Goal: Task Accomplishment & Management: Manage account settings

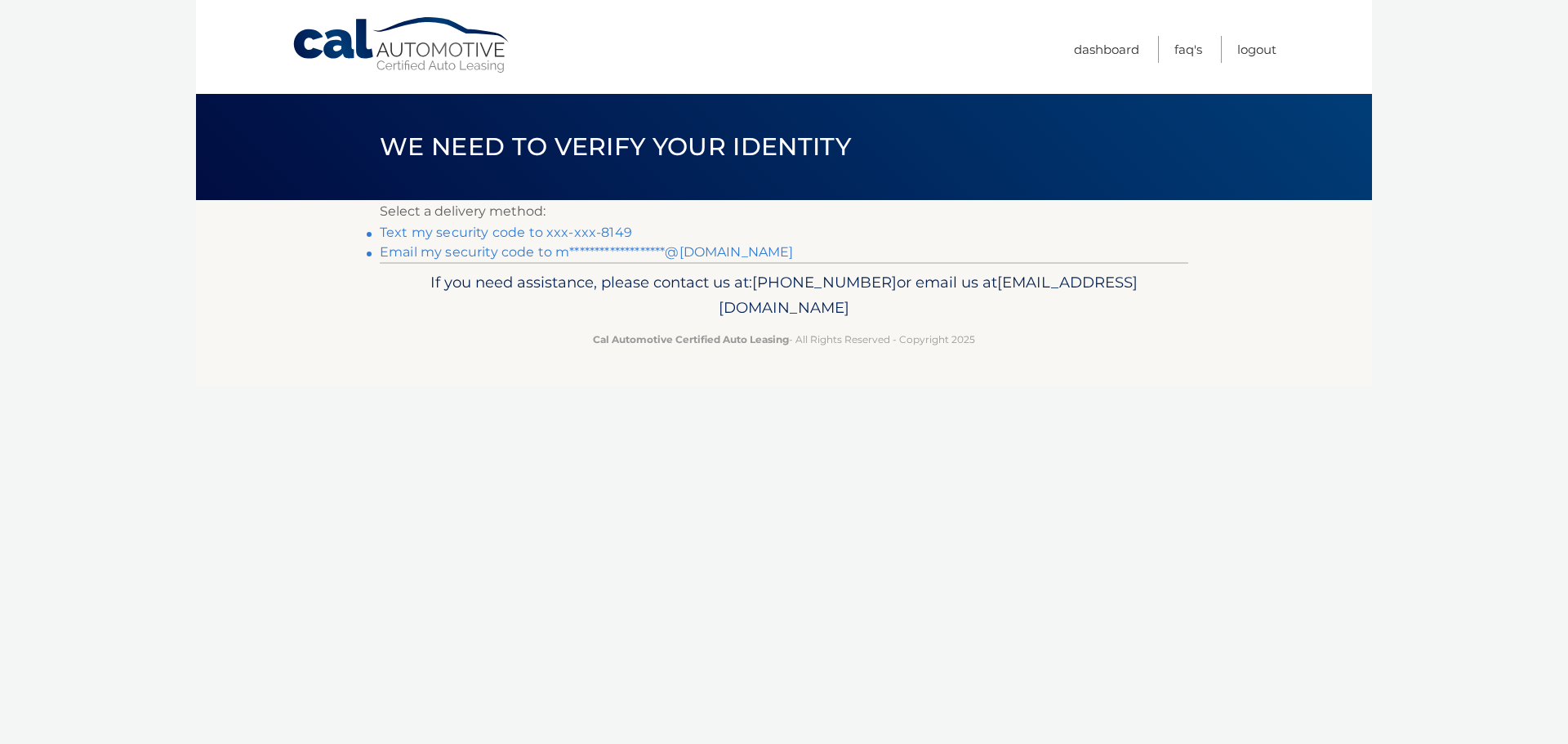
click at [523, 234] on link "Text my security code to xxx-xxx-8149" at bounding box center [506, 233] width 252 height 16
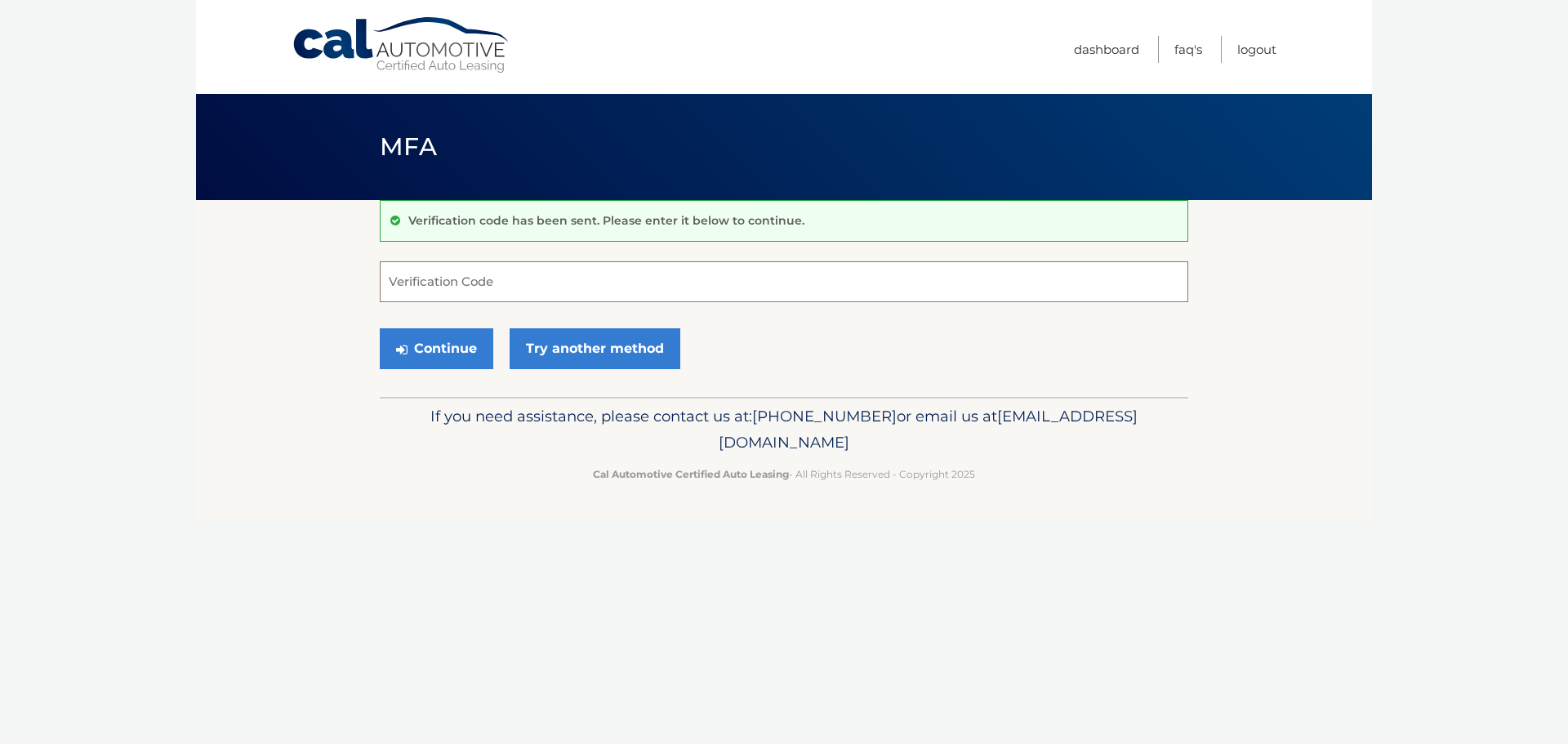
click at [502, 283] on input "Verification Code" at bounding box center [784, 282] width 809 height 41
type input "685196"
click at [469, 344] on button "Continue" at bounding box center [436, 349] width 113 height 41
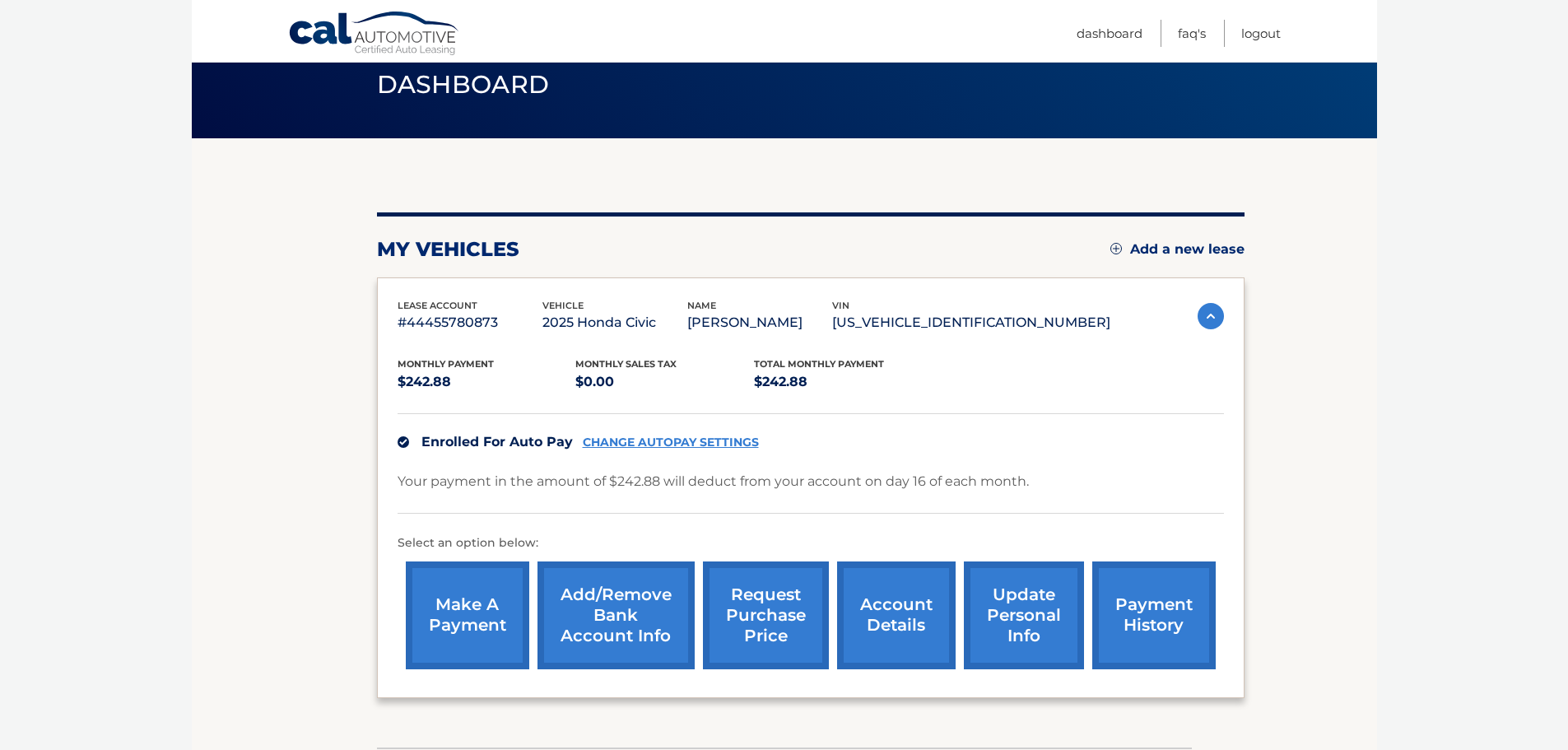
scroll to position [164, 0]
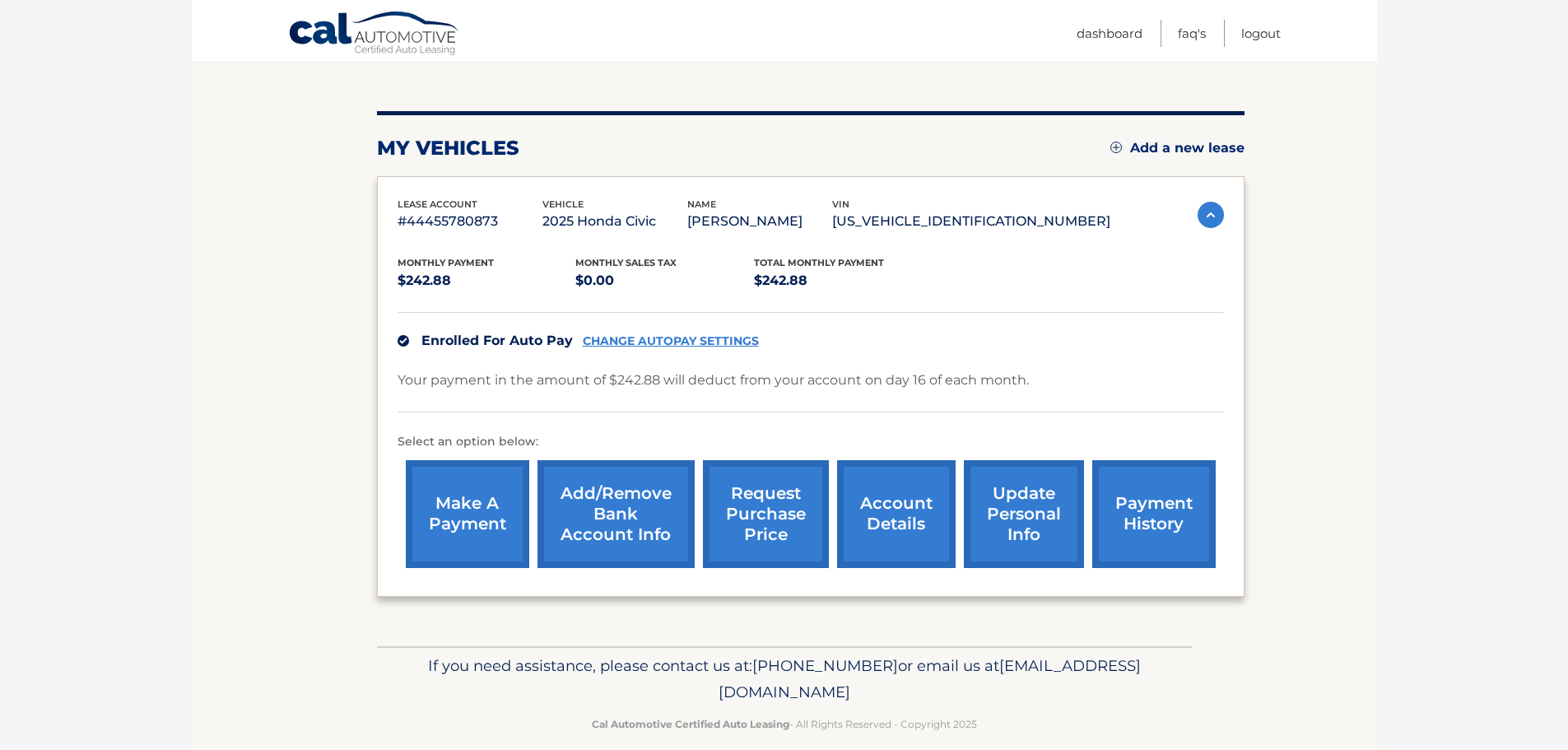
click at [691, 342] on link "CHANGE AUTOPAY SETTINGS" at bounding box center [671, 341] width 176 height 14
drag, startPoint x: 536, startPoint y: 217, endPoint x: 395, endPoint y: 222, distance: 141.1
click at [395, 222] on div "lease account #44455780873 vehicle 2025 Honda Civic name [PERSON_NAME] vin [US_…" at bounding box center [811, 386] width 868 height 420
copy p "#44455780873"
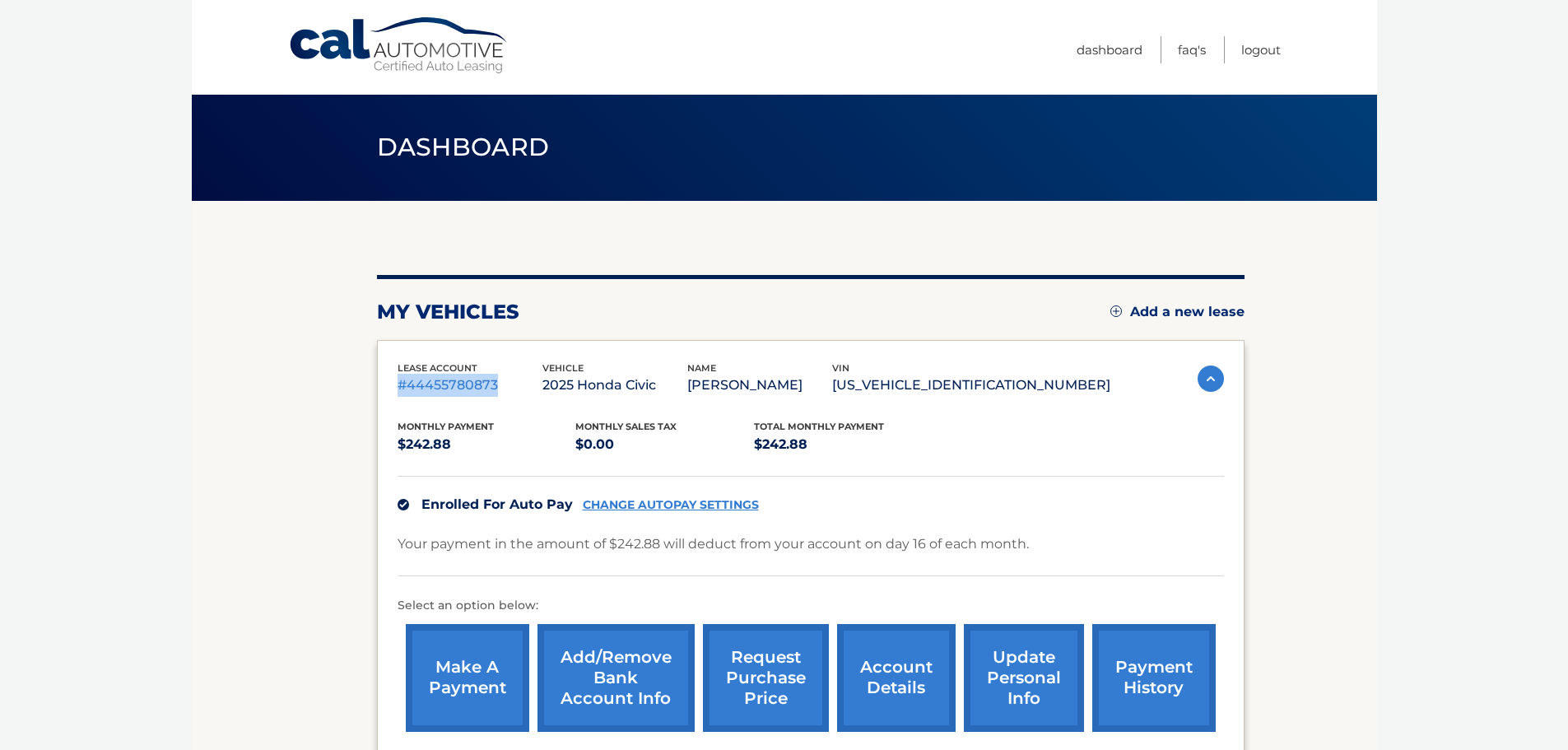
scroll to position [0, 0]
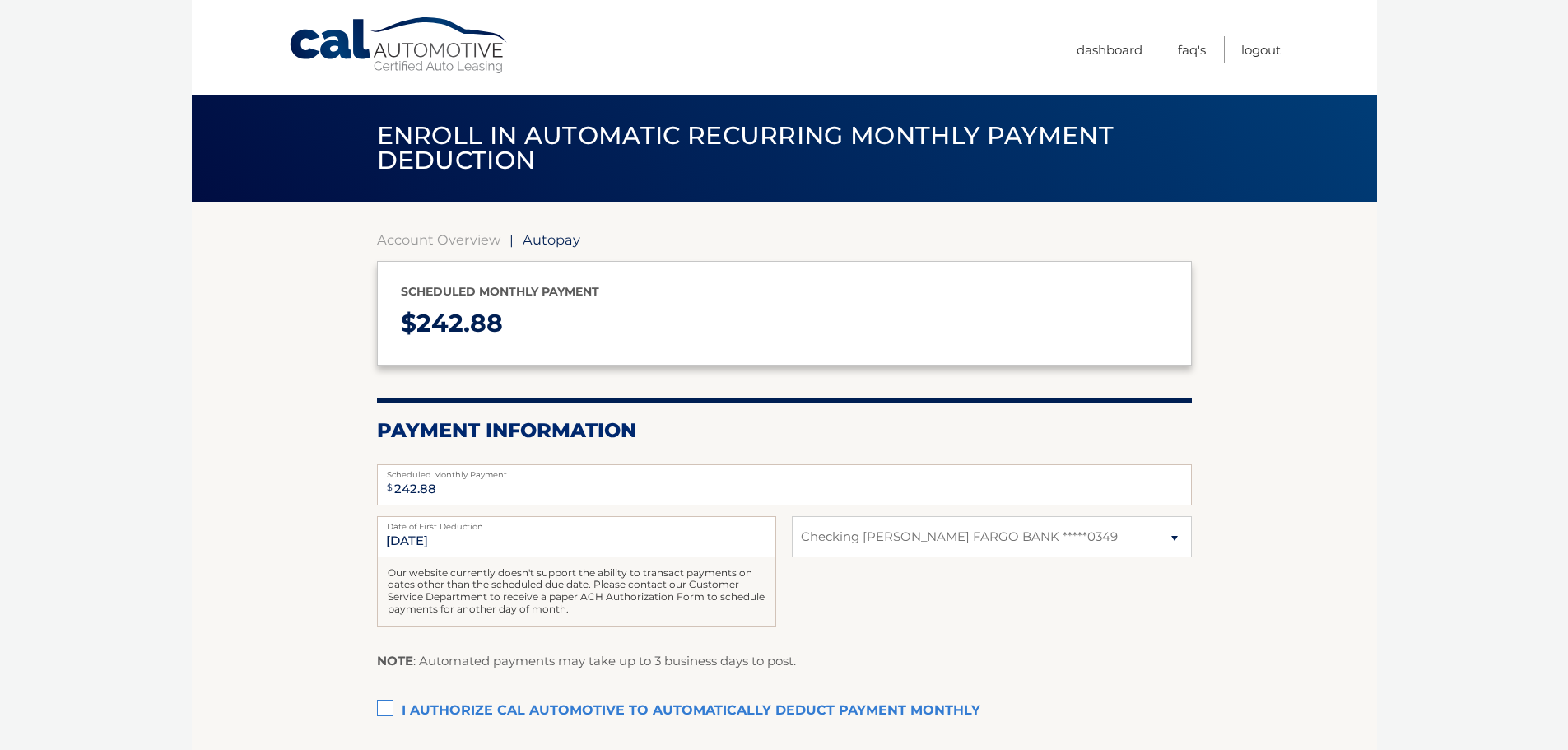
select select "MjBkYjAzNDAtODlkMi00NzBlLWI5NzYtYjI3ZjdjNTAzMDIy"
click at [477, 546] on input "10/16/2025" at bounding box center [577, 537] width 399 height 41
click at [409, 544] on input "10/16/2025" at bounding box center [577, 537] width 399 height 41
click at [503, 575] on div "Our website currently doesn't support the ability to transact payments on dates…" at bounding box center [577, 592] width 399 height 69
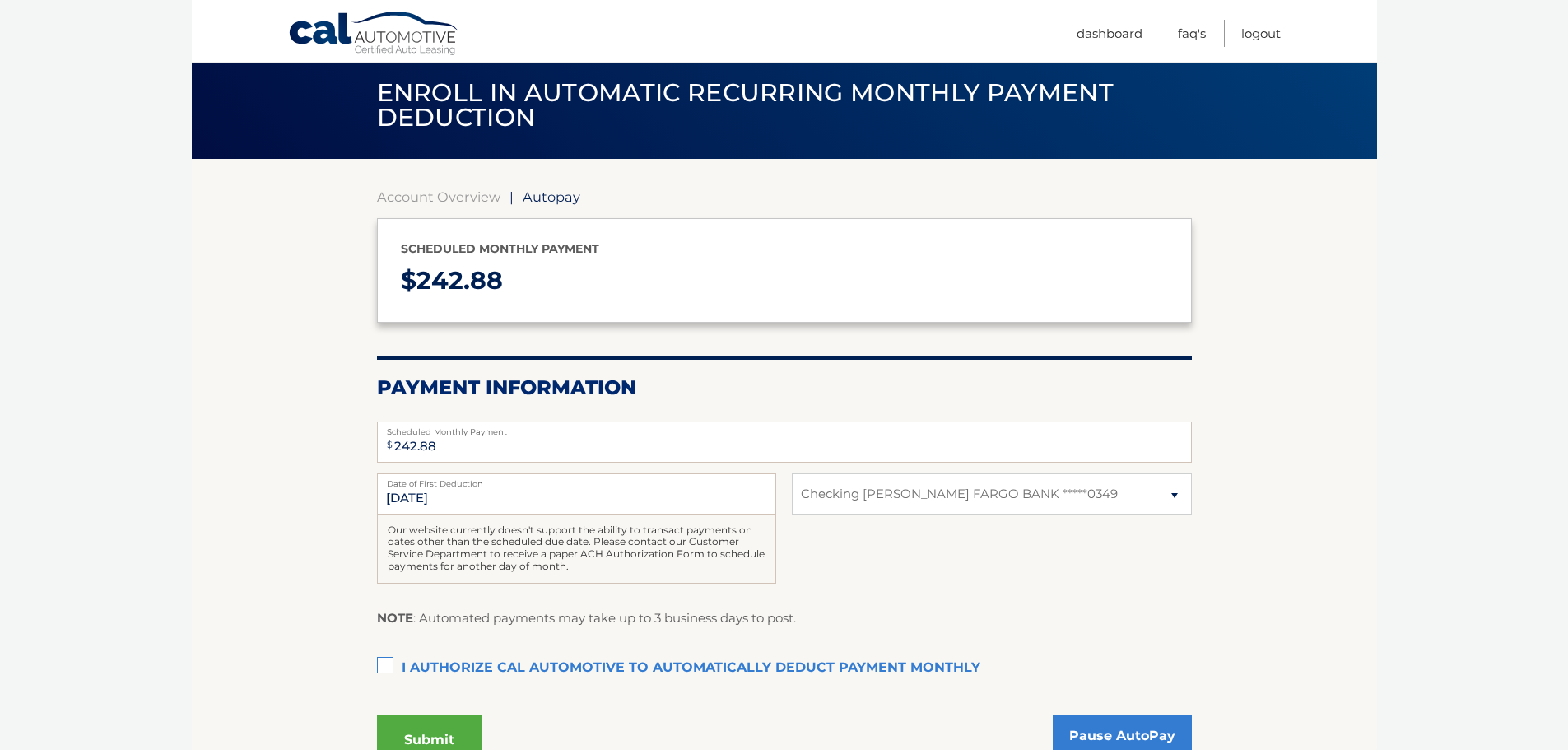
scroll to position [82, 0]
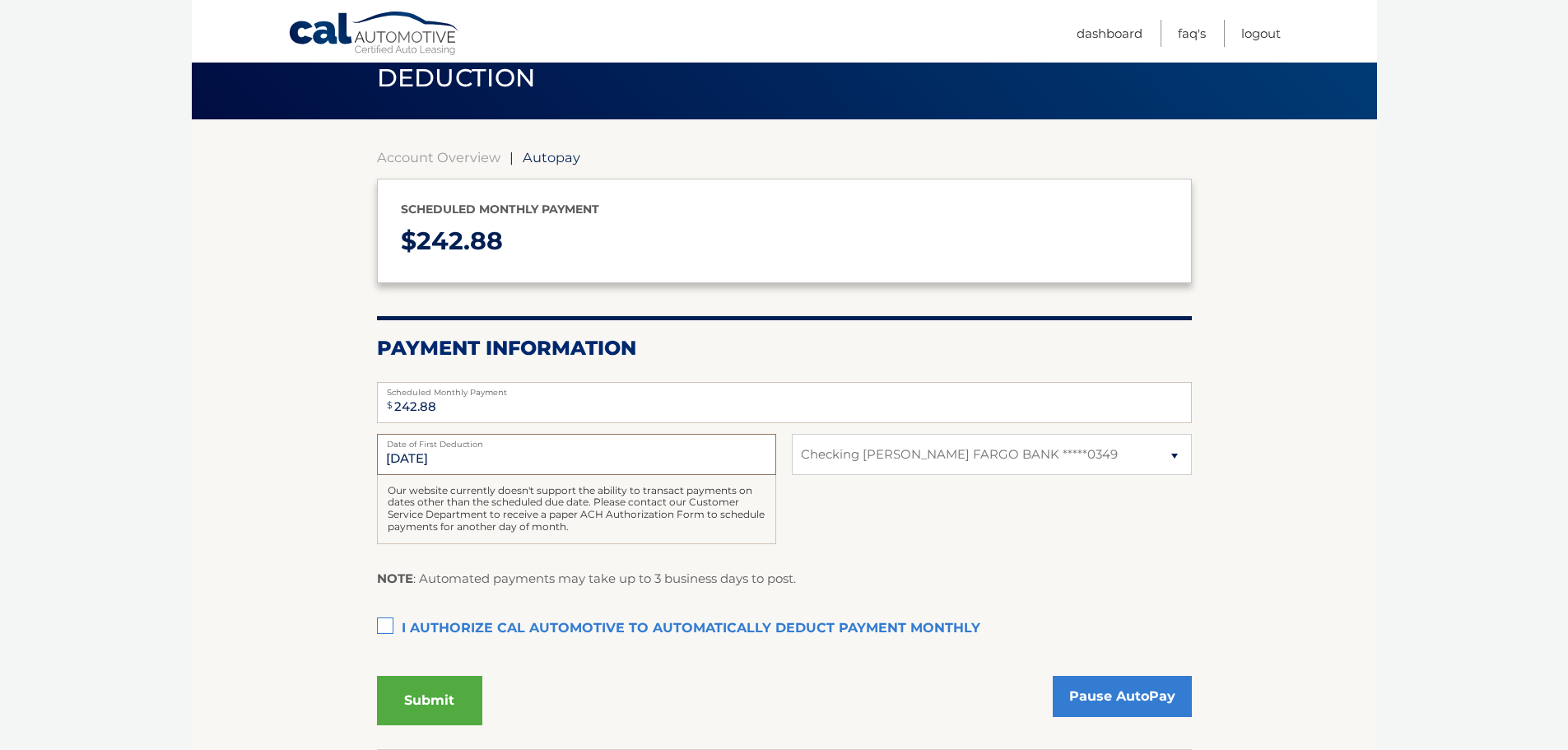
click at [571, 464] on input "10/16/2025" at bounding box center [577, 455] width 399 height 41
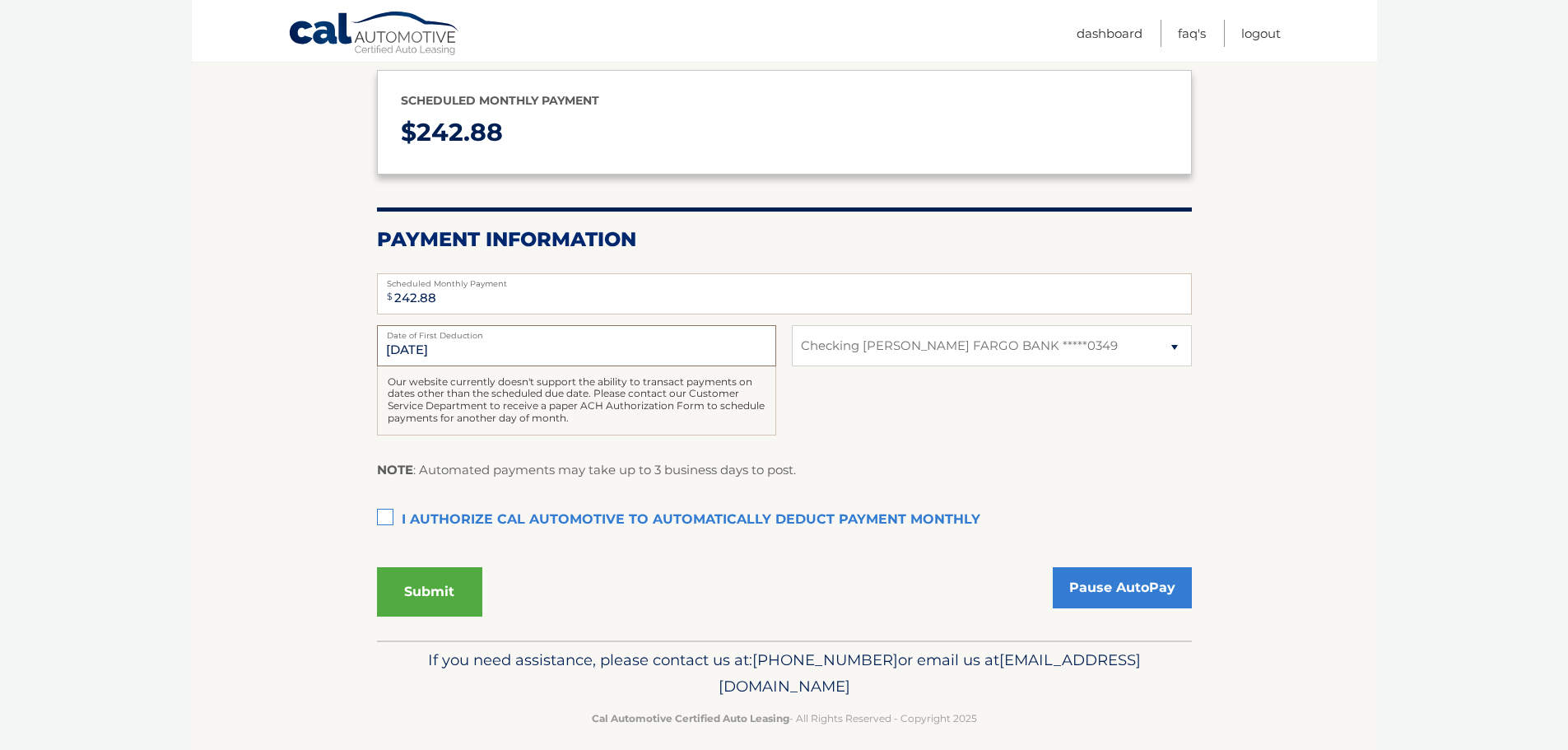
scroll to position [206, 0]
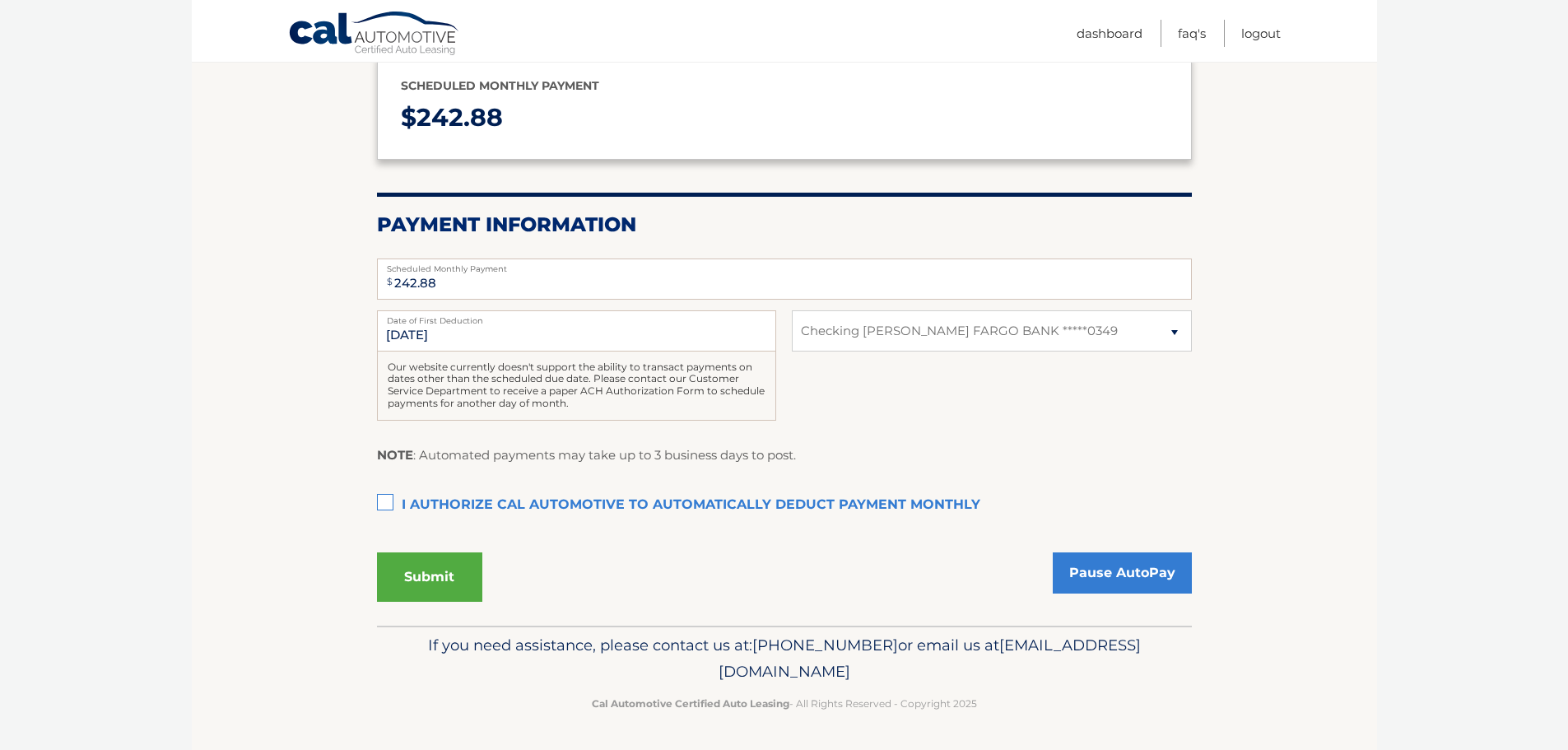
drag, startPoint x: 639, startPoint y: 679, endPoint x: 925, endPoint y: 669, distance: 286.2
click at [925, 669] on span "[EMAIL_ADDRESS][DOMAIN_NAME]" at bounding box center [930, 658] width 422 height 45
copy span "[EMAIL_ADDRESS][DOMAIN_NAME]"
